Goal: Task Accomplishment & Management: Complete application form

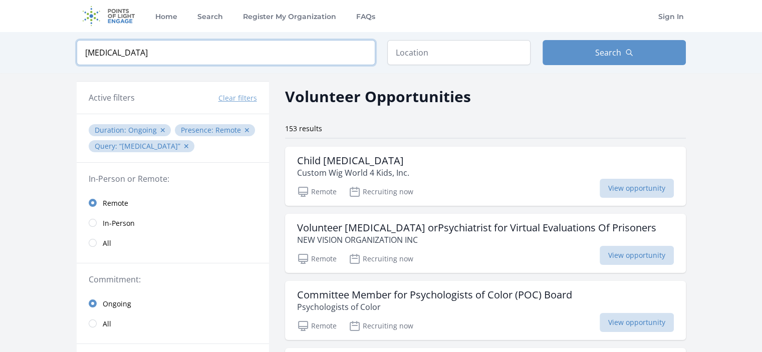
click at [152, 53] on input "[MEDICAL_DATA]" at bounding box center [226, 52] width 298 height 25
type input "psychology"
click button "submit" at bounding box center [0, 0] width 0 height 0
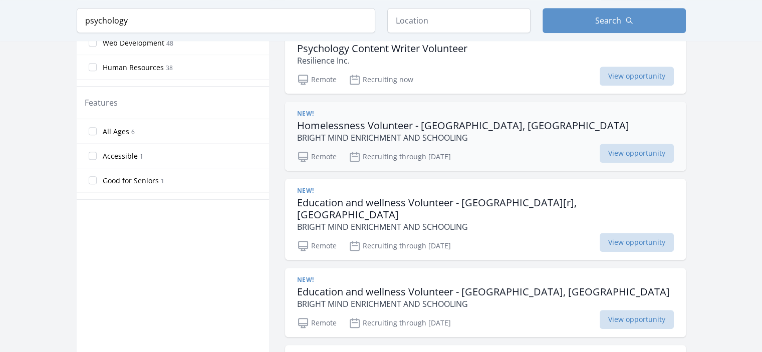
scroll to position [551, 0]
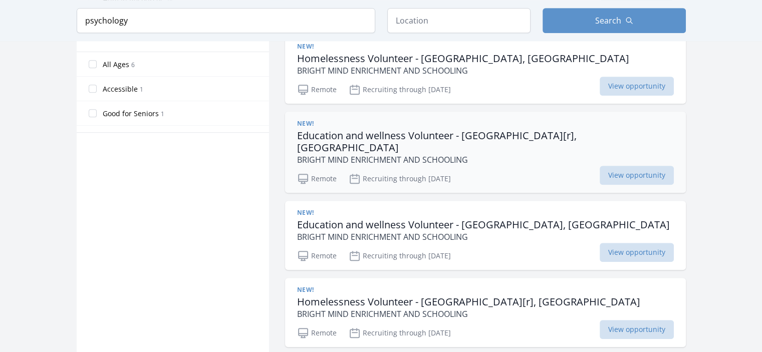
click at [404, 154] on p "BRIGHT MIND ENRICHMENT AND SCHOOLING" at bounding box center [485, 160] width 377 height 12
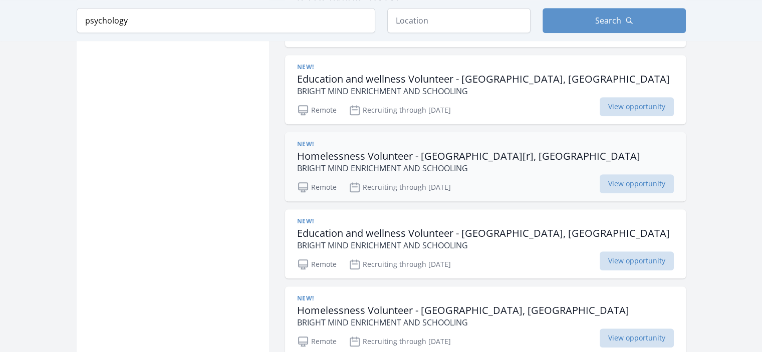
scroll to position [701, 0]
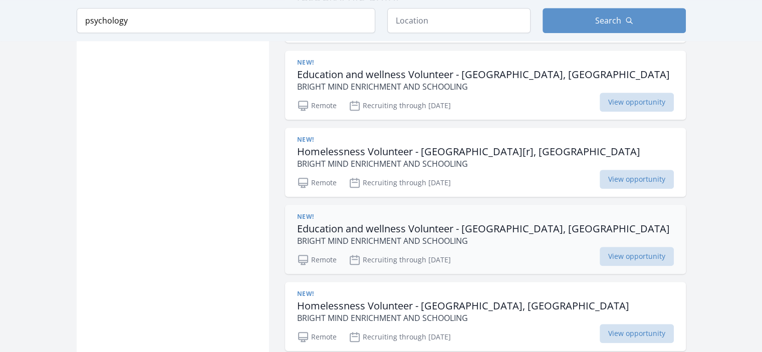
click at [409, 235] on p "BRIGHT MIND ENRICHMENT AND SCHOOLING" at bounding box center [483, 241] width 373 height 12
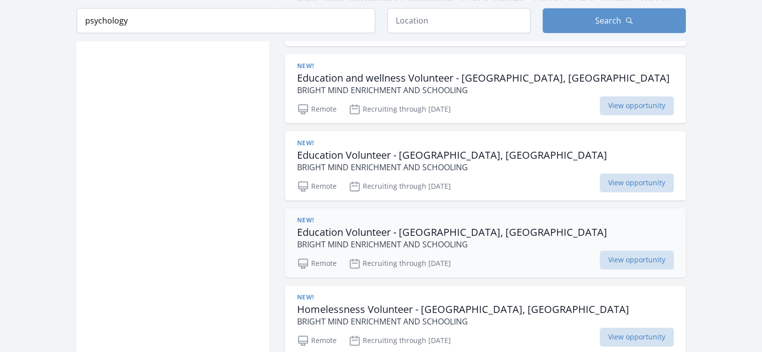
scroll to position [1252, 0]
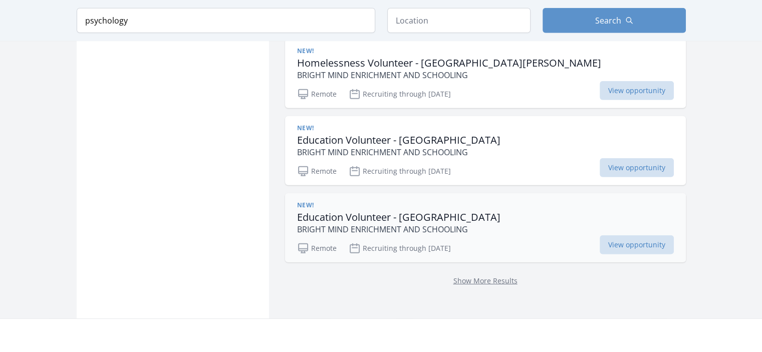
scroll to position [2954, 0]
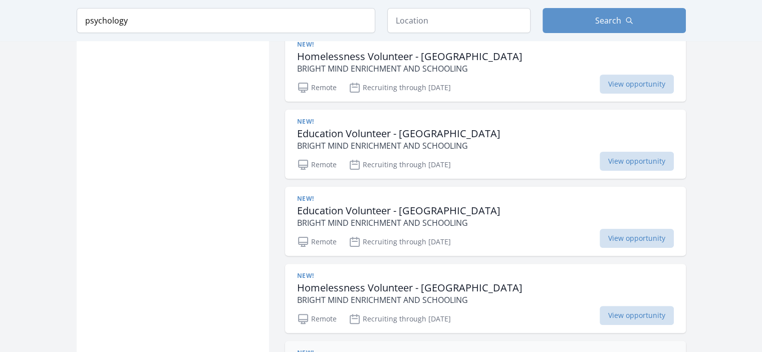
scroll to position [4156, 0]
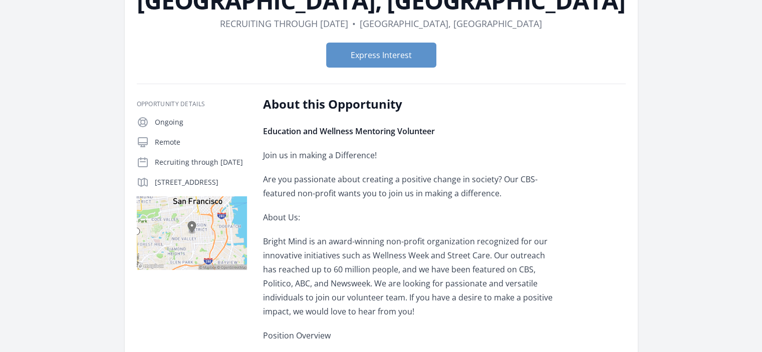
scroll to position [50, 0]
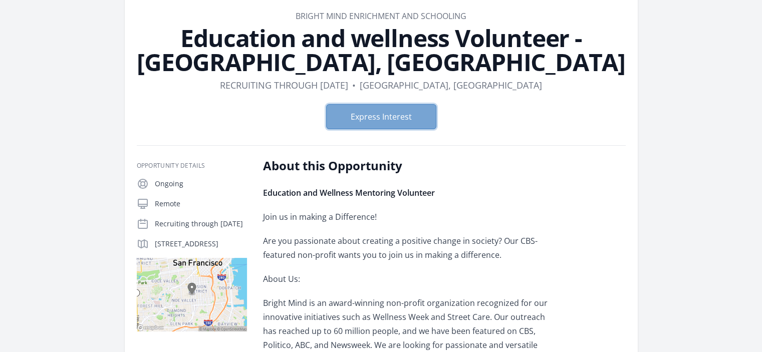
click at [383, 120] on button "Express Interest" at bounding box center [381, 116] width 110 height 25
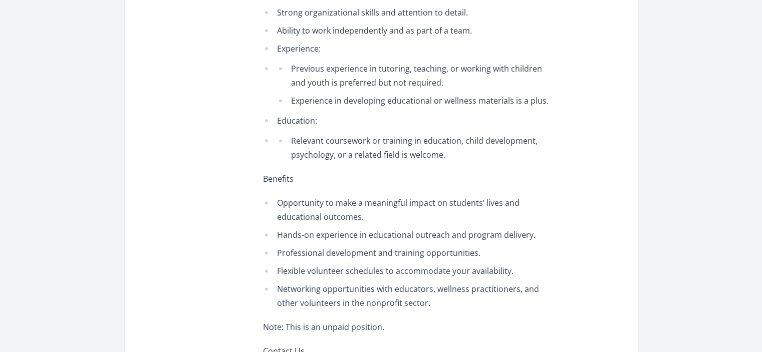
scroll to position [1302, 0]
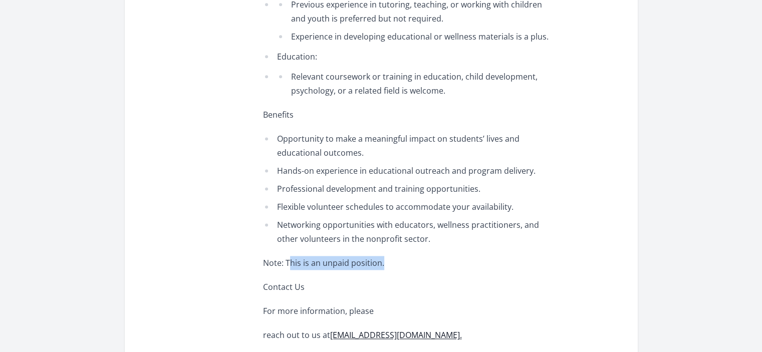
drag, startPoint x: 291, startPoint y: 248, endPoint x: 389, endPoint y: 248, distance: 98.1
click at [389, 256] on p "Note: This is an unpaid position." at bounding box center [409, 263] width 293 height 14
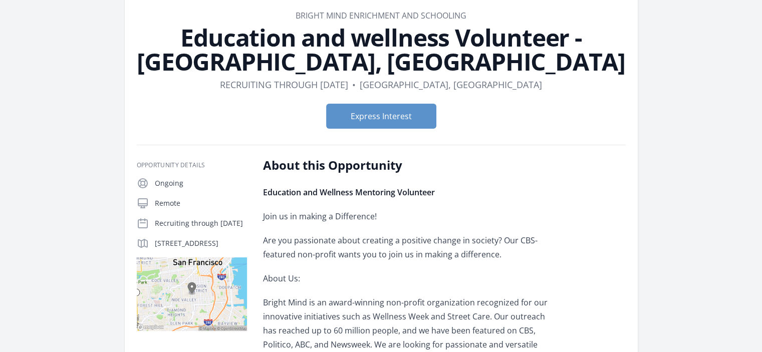
scroll to position [50, 0]
drag, startPoint x: 343, startPoint y: 87, endPoint x: 443, endPoint y: 84, distance: 100.2
click at [416, 86] on dl "Duration Recruiting through [DATE] • Location [GEOGRAPHIC_DATA], [GEOGRAPHIC_DA…" at bounding box center [381, 85] width 489 height 14
click at [460, 88] on dd "[GEOGRAPHIC_DATA], [GEOGRAPHIC_DATA]" at bounding box center [450, 85] width 182 height 14
